Goal: Entertainment & Leisure: Consume media (video, audio)

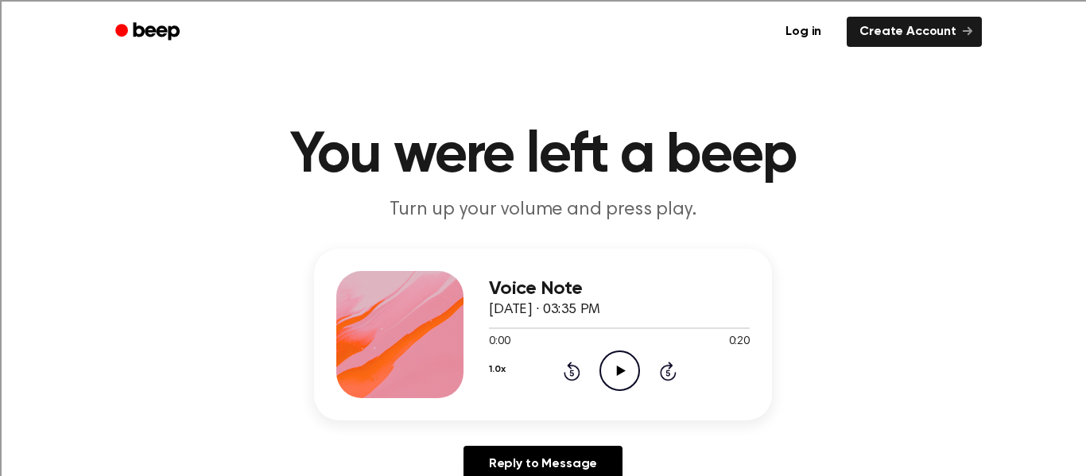
click at [620, 386] on icon "Play Audio" at bounding box center [619, 371] width 41 height 41
click at [613, 376] on icon "Play Audio" at bounding box center [619, 371] width 41 height 41
click at [613, 376] on icon "Pause Audio" at bounding box center [619, 371] width 41 height 41
click at [604, 370] on icon "Play Audio" at bounding box center [619, 371] width 41 height 41
click at [603, 370] on icon "Pause Audio" at bounding box center [619, 371] width 41 height 41
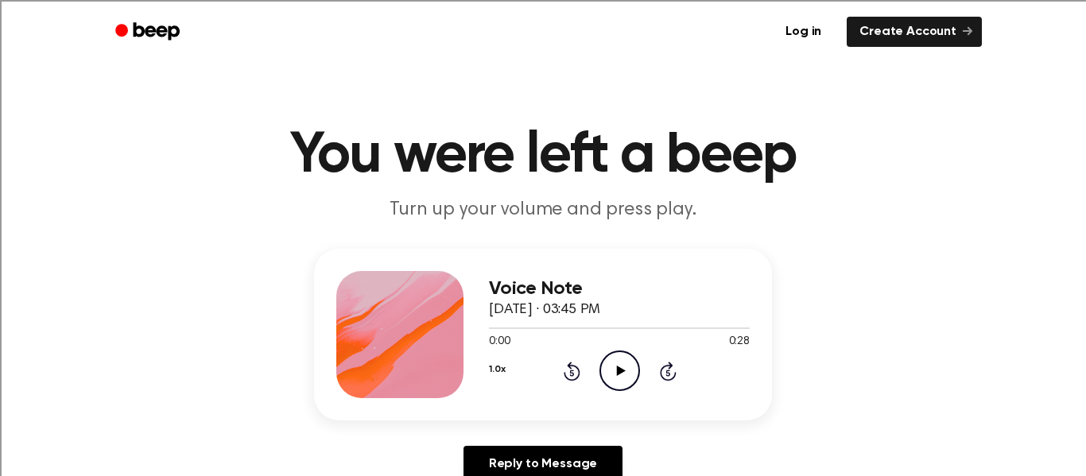
click at [606, 369] on icon "Play Audio" at bounding box center [619, 371] width 41 height 41
click at [630, 374] on icon "Play Audio" at bounding box center [619, 371] width 41 height 41
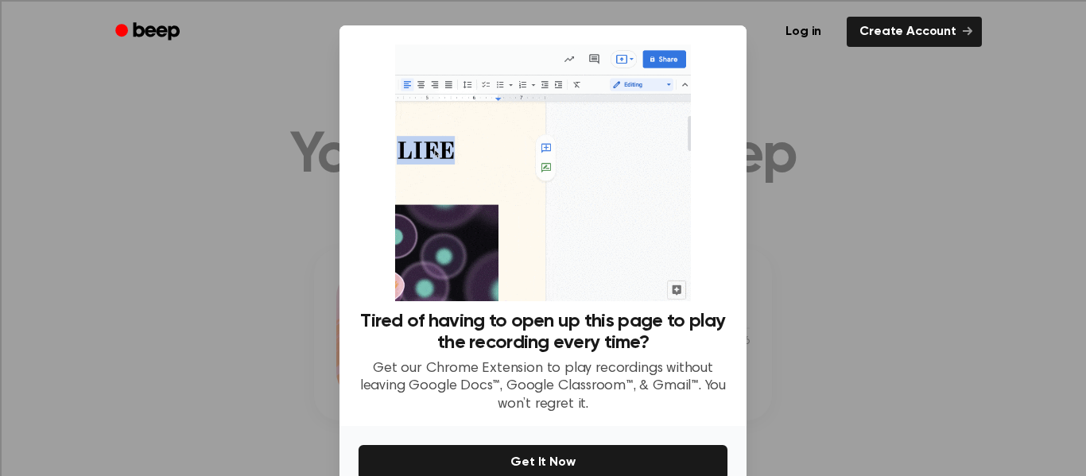
click at [790, 158] on div at bounding box center [543, 238] width 1086 height 476
click at [736, 296] on div "Tired of having to open up this page to play the recording every time? Get our …" at bounding box center [542, 225] width 407 height 401
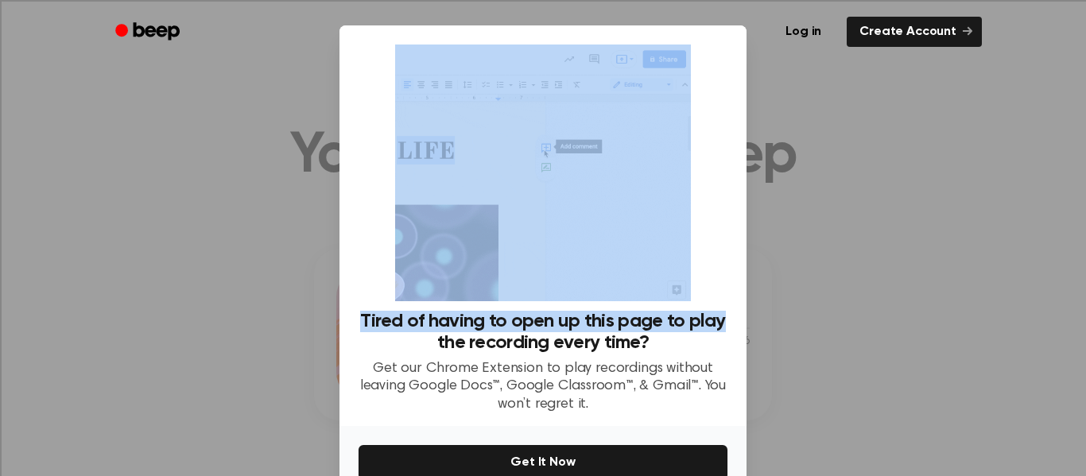
drag, startPoint x: 738, startPoint y: 296, endPoint x: 785, endPoint y: 342, distance: 65.2
click at [765, 331] on div "​ Tired of having to open up this page to play the recording every time? Get ou…" at bounding box center [543, 280] width 1086 height 560
click at [808, 342] on div at bounding box center [543, 238] width 1086 height 476
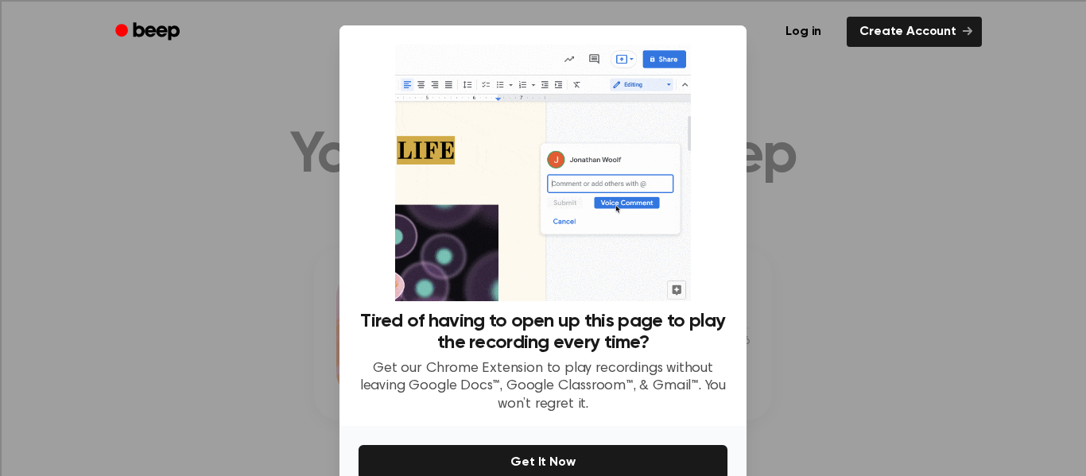
click at [810, 342] on div at bounding box center [543, 238] width 1086 height 476
click at [911, 340] on div at bounding box center [543, 238] width 1086 height 476
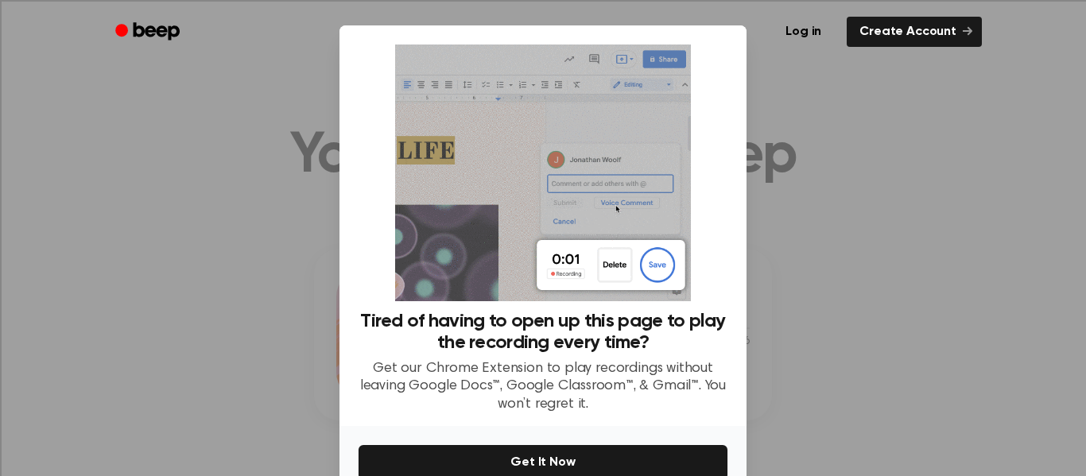
click at [920, 447] on div at bounding box center [543, 238] width 1086 height 476
click at [724, 43] on ul "Log in Create Account" at bounding box center [594, 32] width 775 height 37
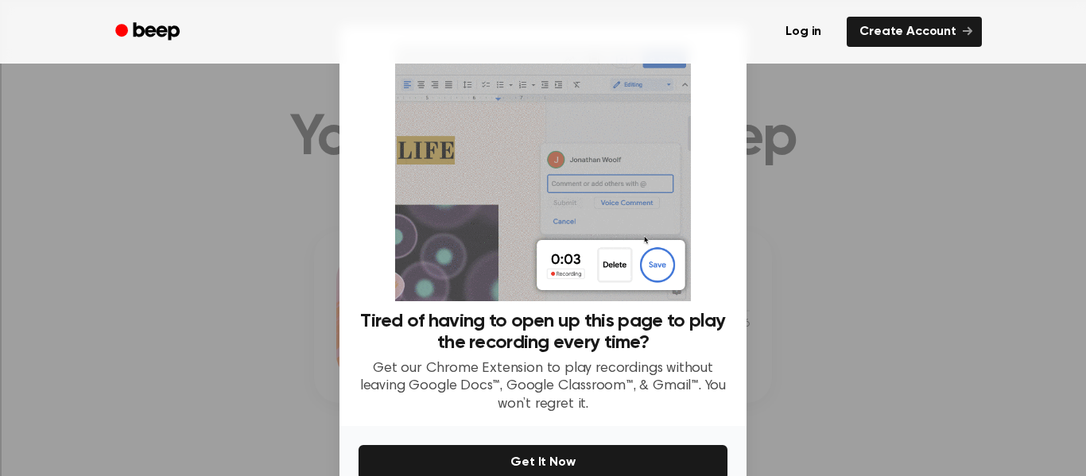
scroll to position [21, 0]
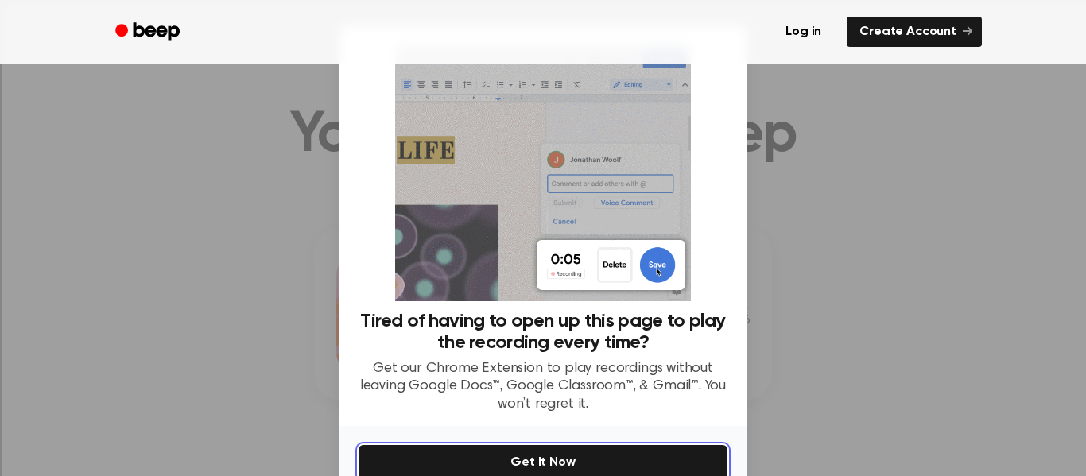
click at [692, 451] on button "Get It Now" at bounding box center [542, 462] width 369 height 35
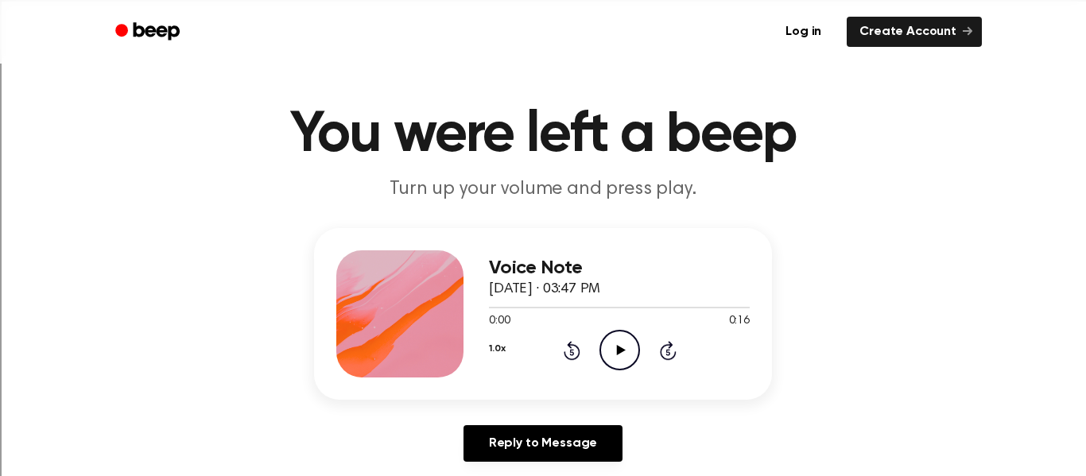
click at [626, 342] on icon "Play Audio" at bounding box center [619, 350] width 41 height 41
